Goal: Task Accomplishment & Management: Use online tool/utility

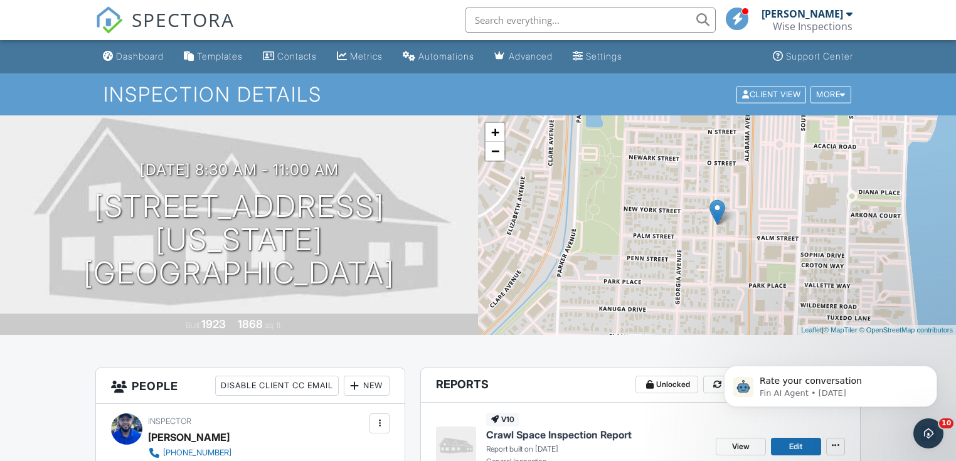
click at [142, 58] on div "Dashboard" at bounding box center [140, 56] width 48 height 11
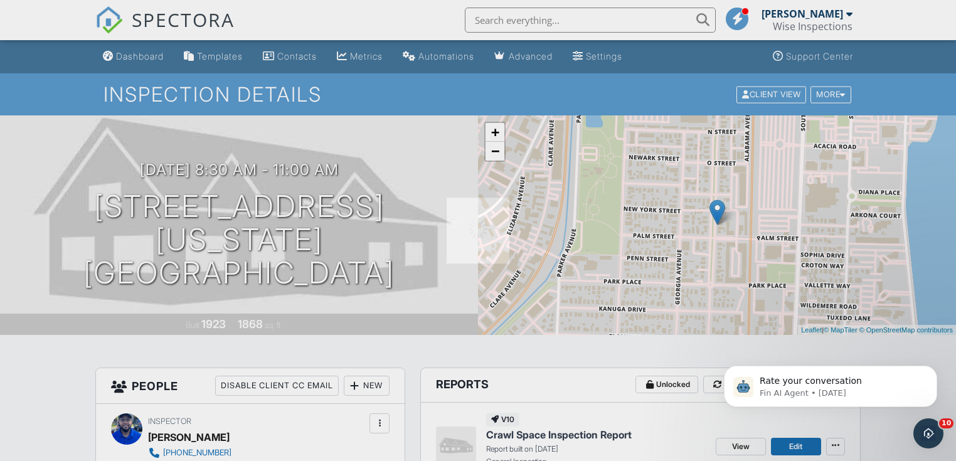
click at [142, 58] on div at bounding box center [478, 230] width 956 height 461
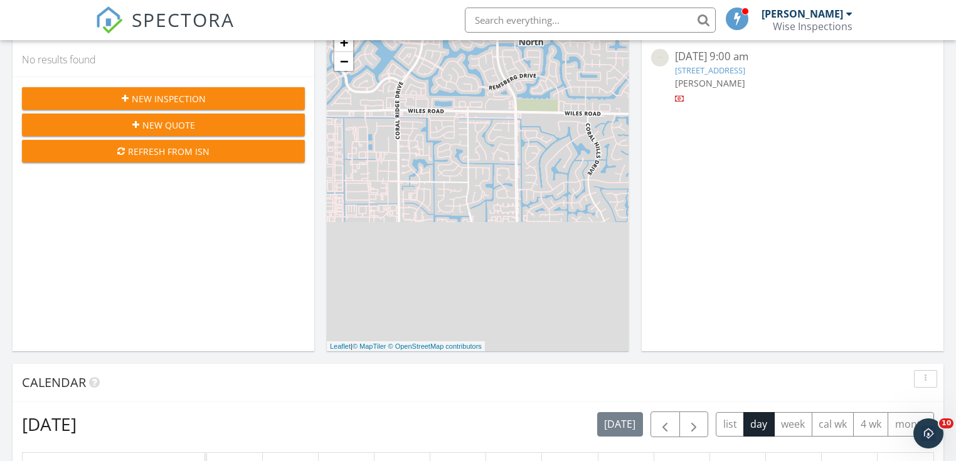
scroll to position [251, 0]
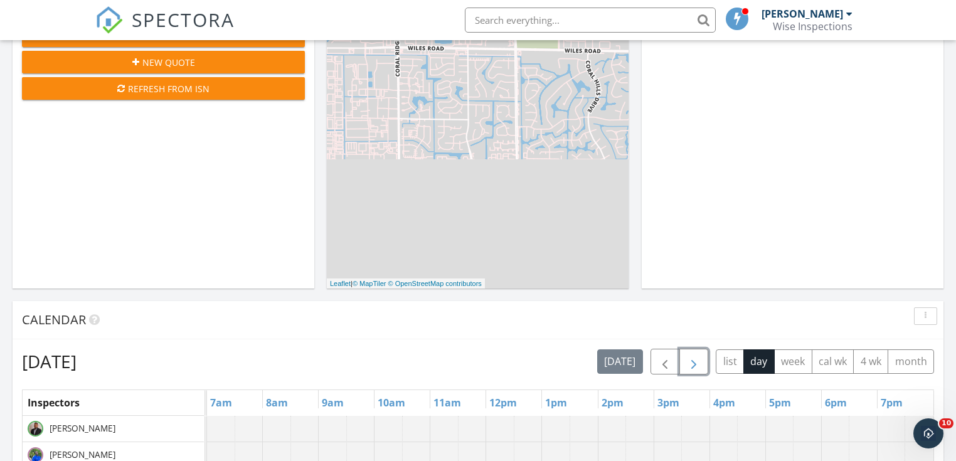
click at [693, 361] on span "button" at bounding box center [694, 362] width 15 height 15
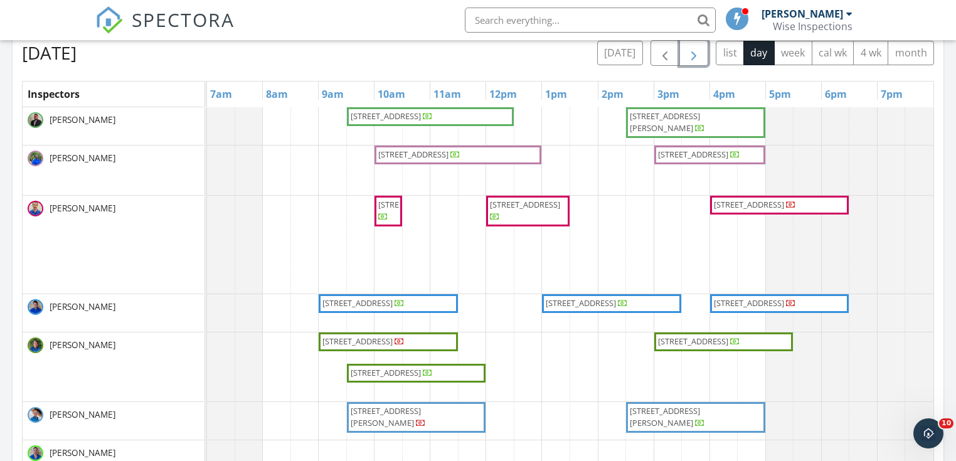
scroll to position [552, 0]
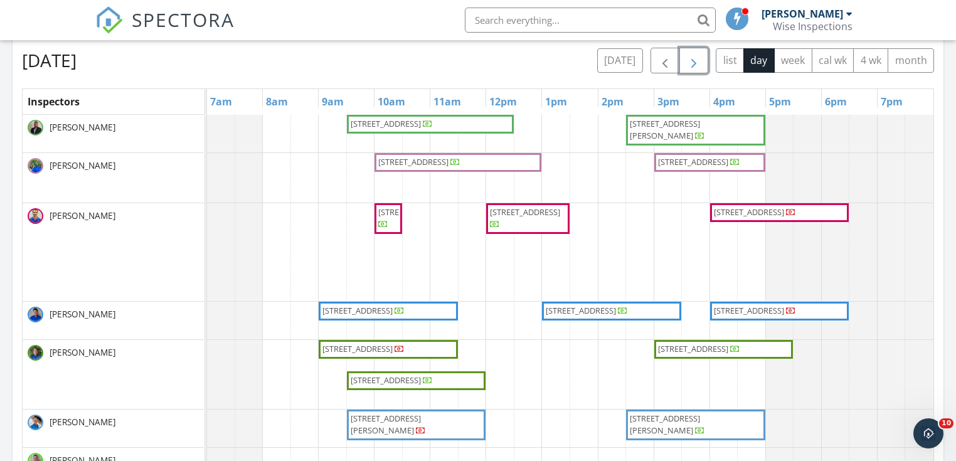
click at [640, 422] on span "11320 Carrington Ave, Parkland 33076" at bounding box center [665, 424] width 70 height 23
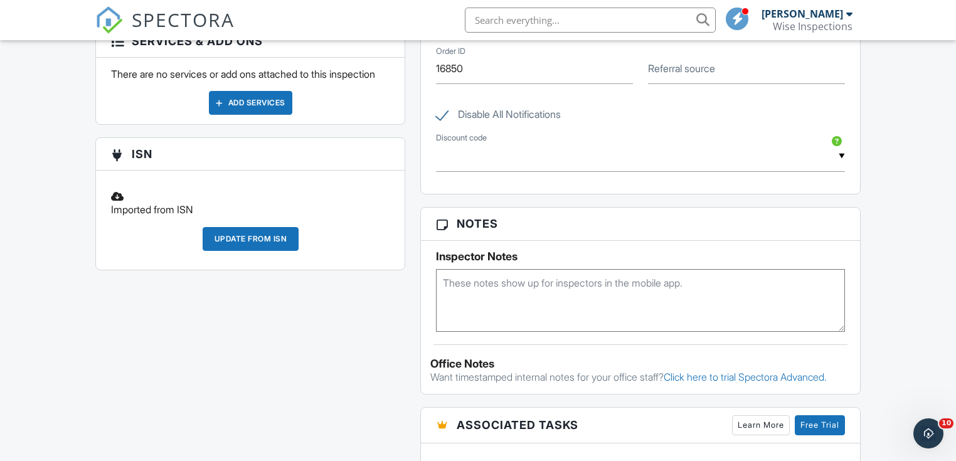
scroll to position [653, 0]
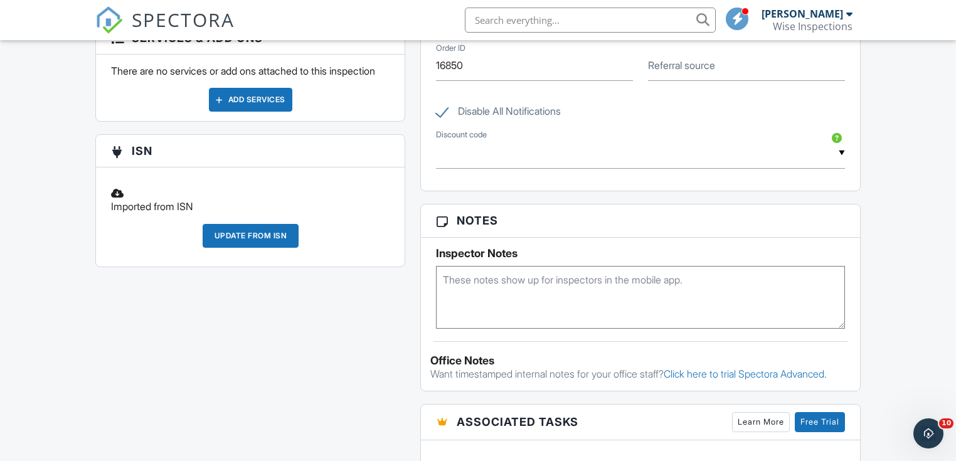
click at [467, 278] on textarea at bounding box center [640, 297] width 409 height 63
paste textarea "Pre-Listing Inspection"
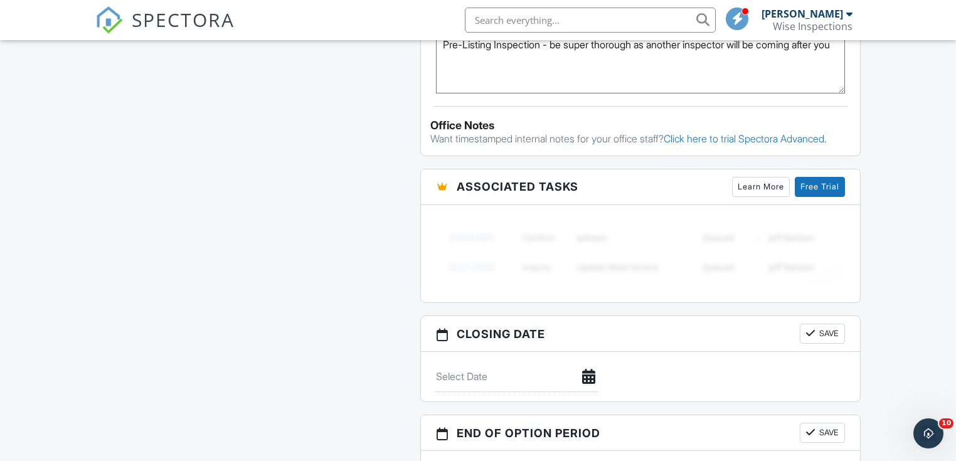
scroll to position [984, 0]
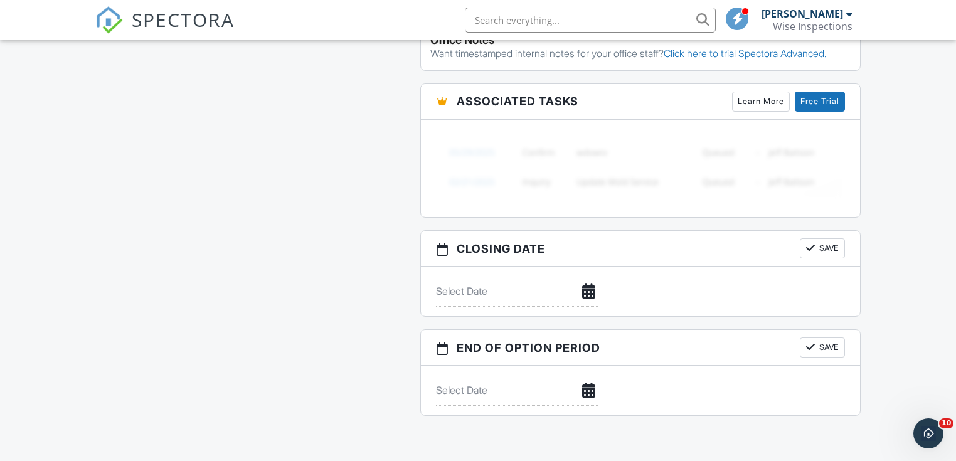
type textarea "Pre-Listing Inspection - be super thorough as another inspector will be coming …"
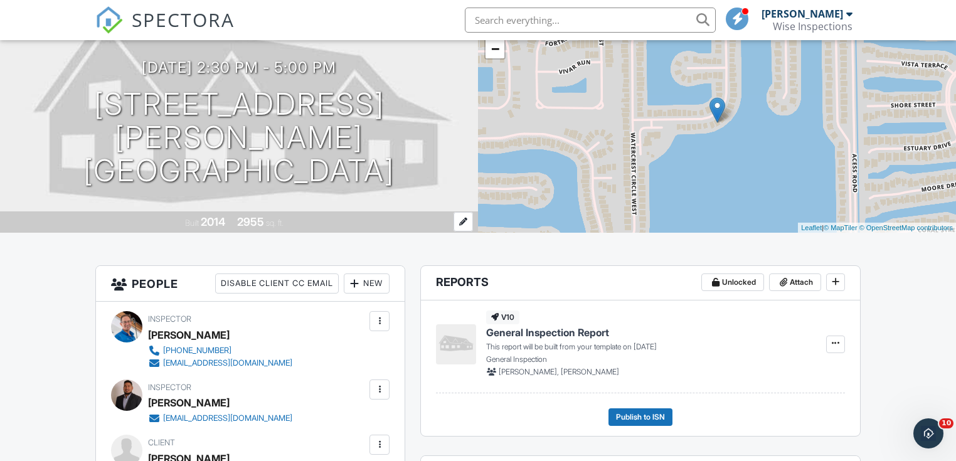
scroll to position [0, 0]
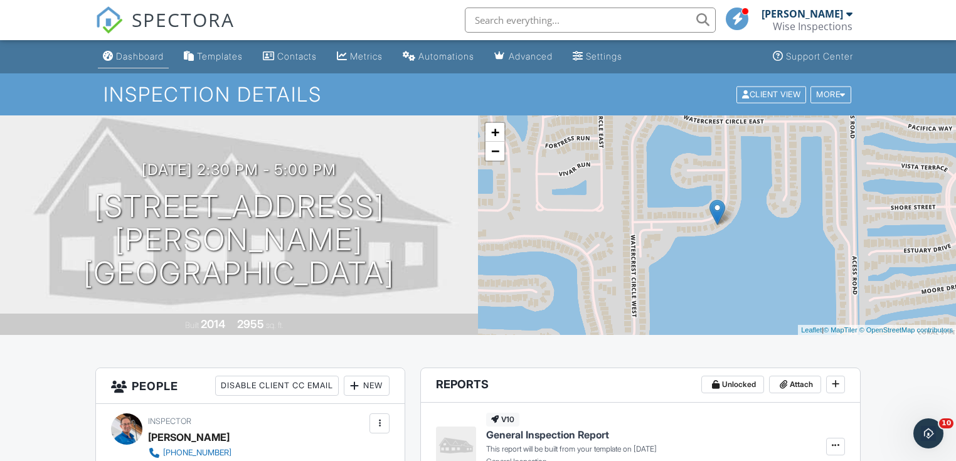
click at [140, 55] on div "Dashboard" at bounding box center [140, 56] width 48 height 11
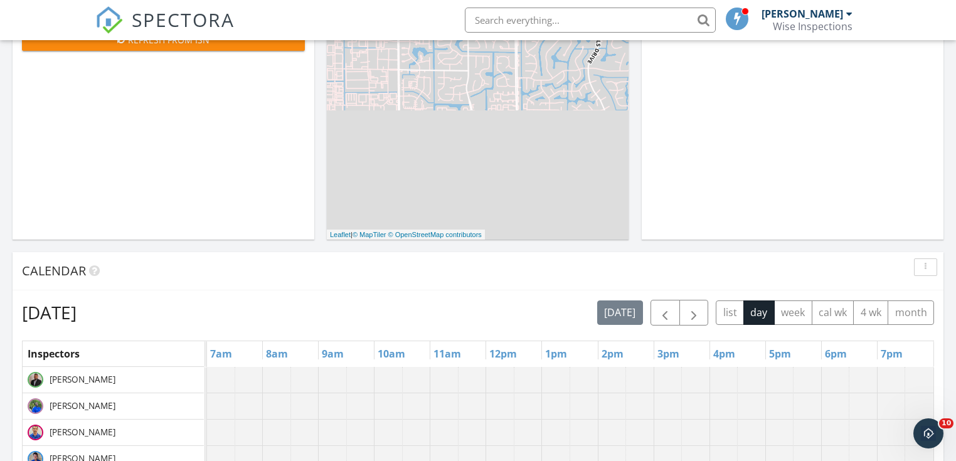
scroll to position [301, 0]
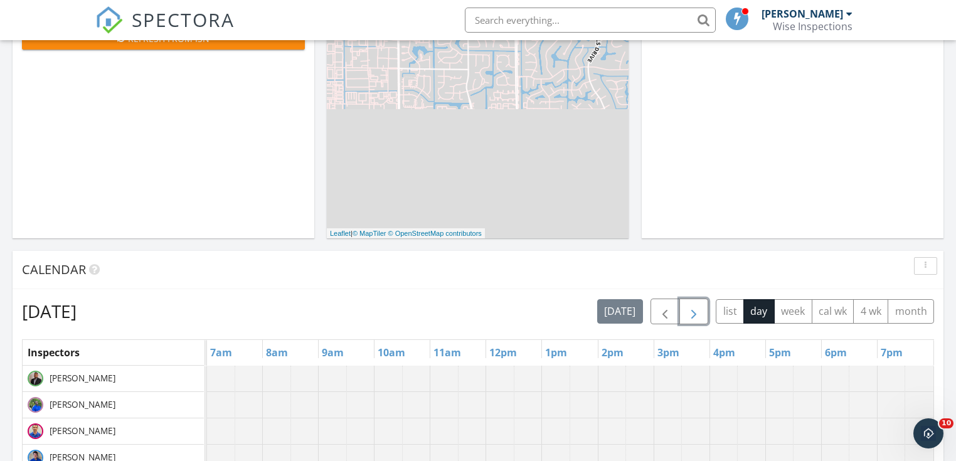
click at [699, 313] on span "button" at bounding box center [694, 311] width 15 height 15
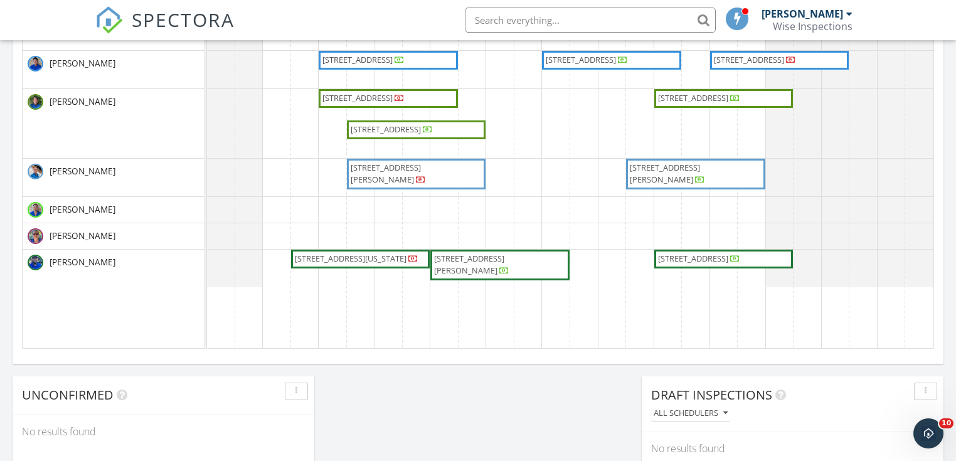
scroll to position [753, 0]
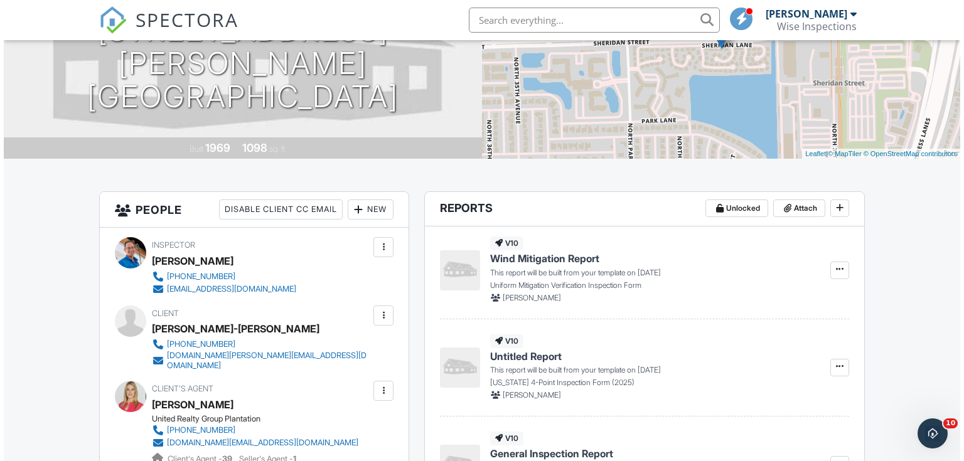
scroll to position [100, 0]
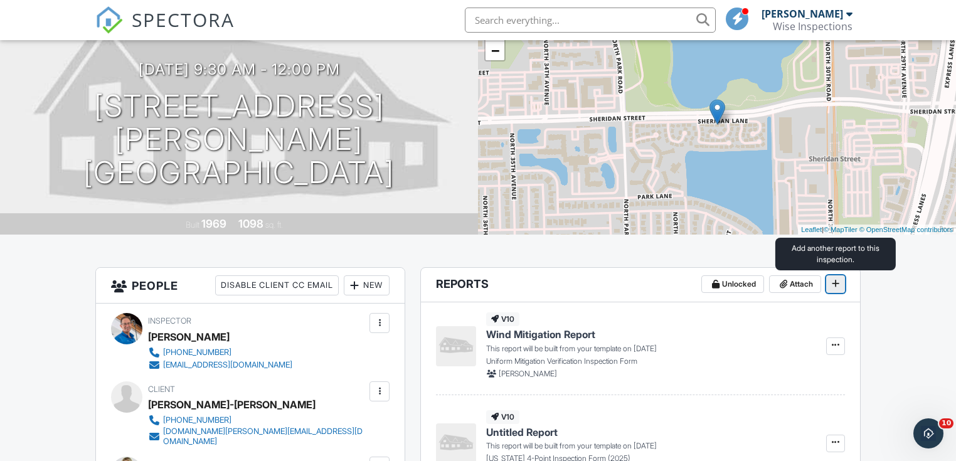
click at [836, 284] on icon at bounding box center [836, 283] width 8 height 9
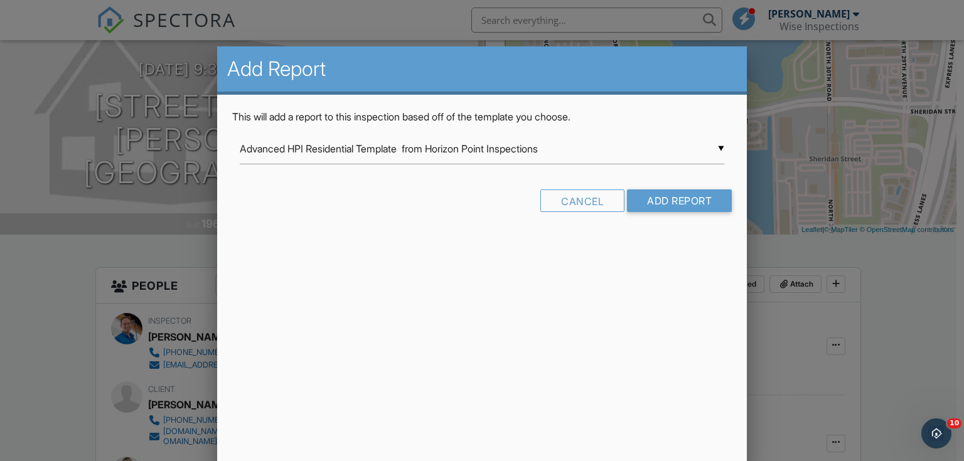
click at [720, 147] on div "▼ Advanced HPI Residential Template from Horizon Point Inspections Advanced HPI…" at bounding box center [482, 149] width 485 height 31
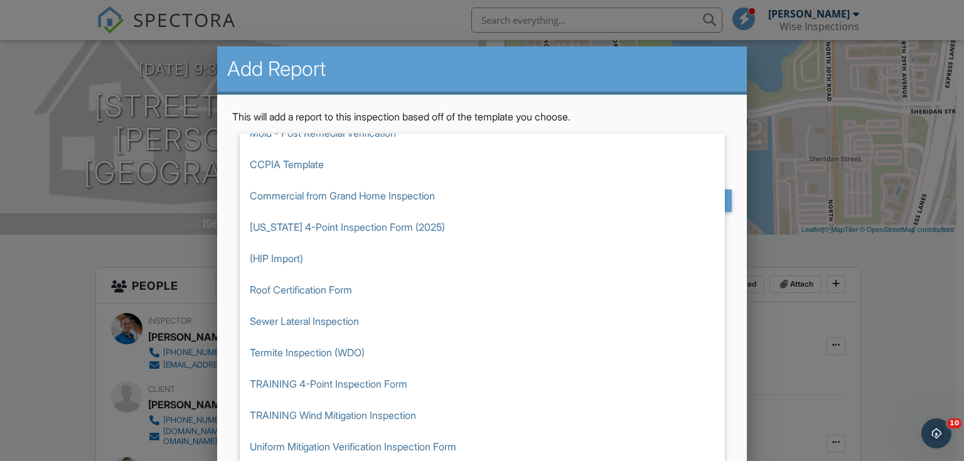
scroll to position [425, 0]
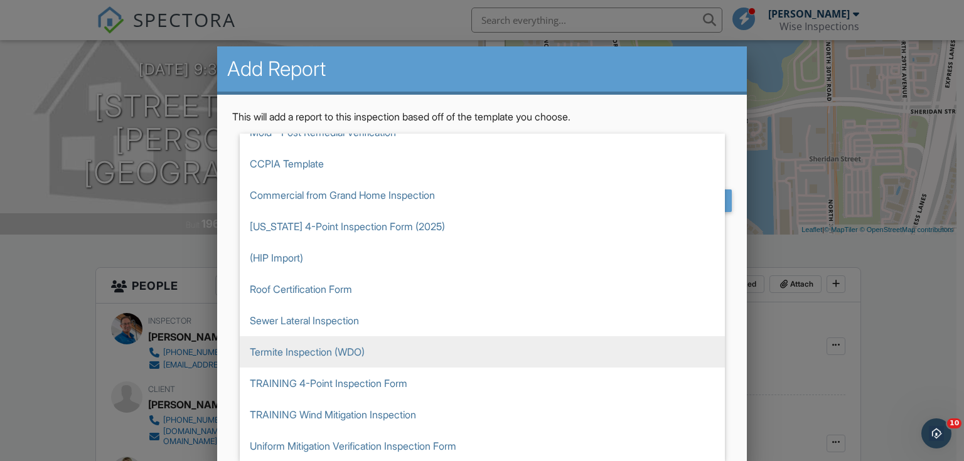
click at [320, 351] on span "Termite Inspection (WDO)" at bounding box center [482, 351] width 485 height 31
type input "Termite Inspection (WDO)"
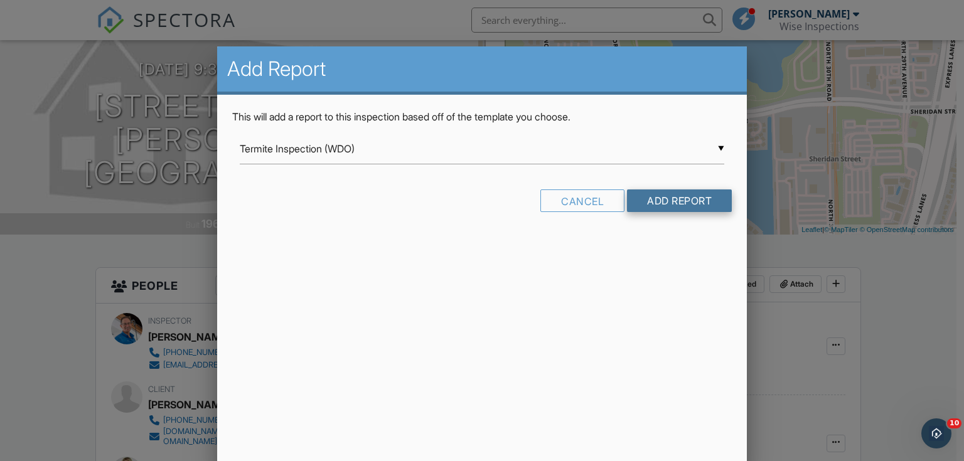
click at [683, 201] on input "Add Report" at bounding box center [679, 201] width 105 height 23
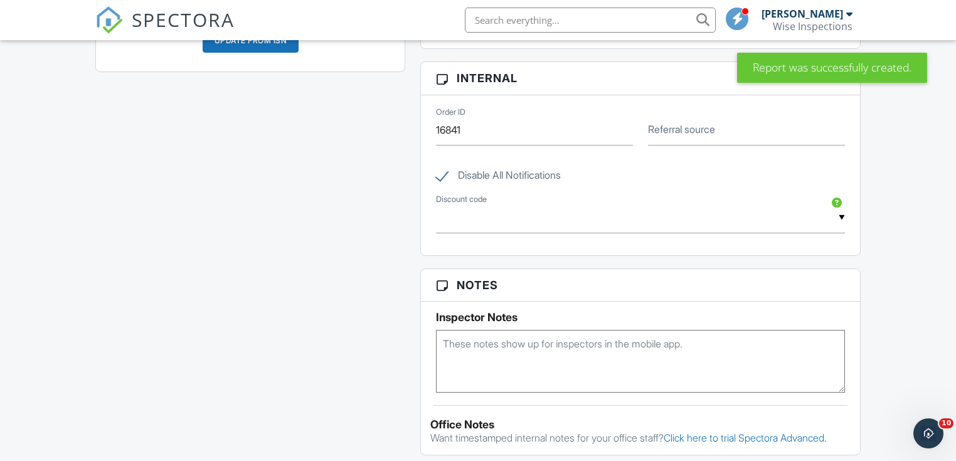
scroll to position [921, 0]
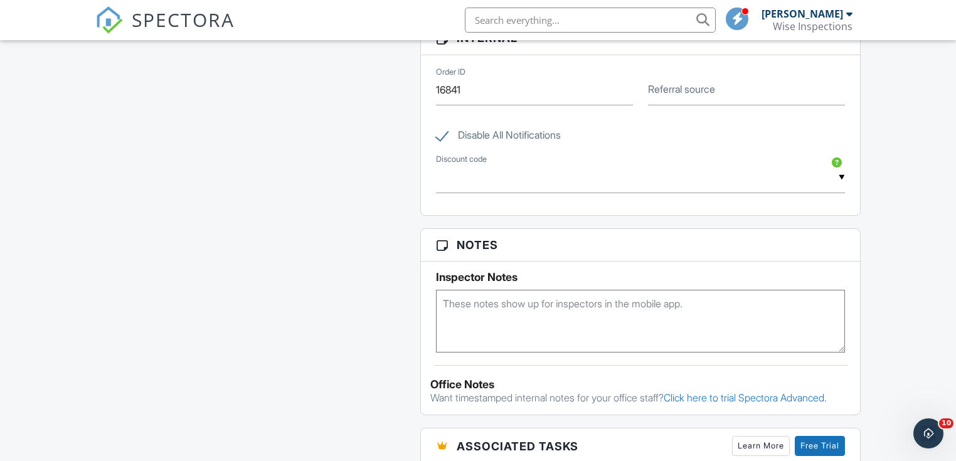
click at [498, 301] on textarea at bounding box center [640, 321] width 409 height 63
type textarea "AIQ"
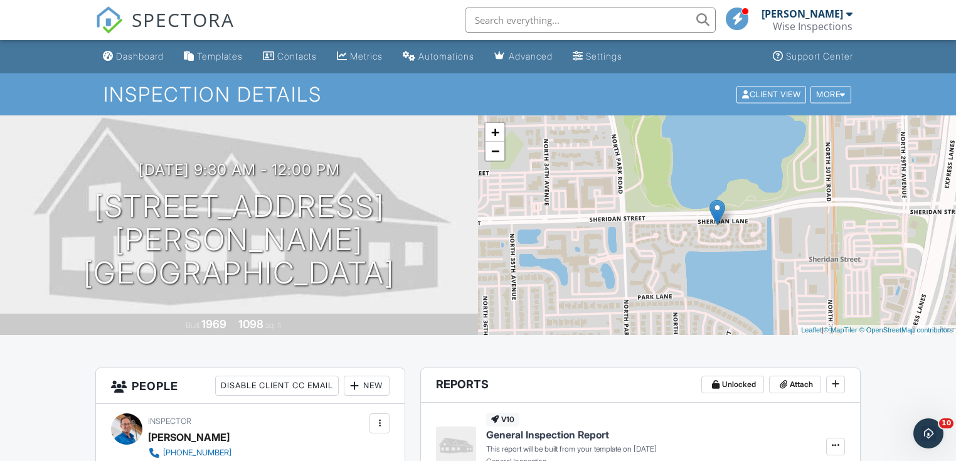
scroll to position [50, 0]
